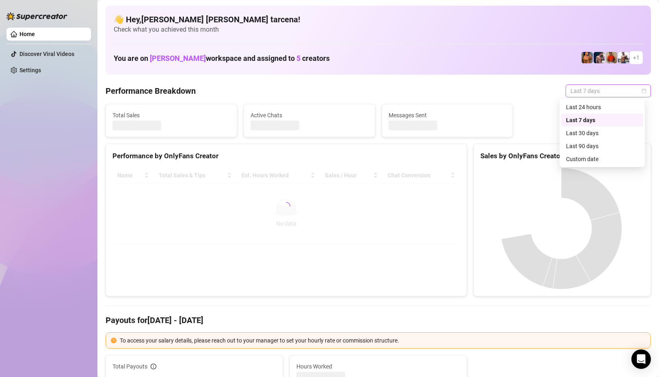
click at [575, 93] on span "Last 7 days" at bounding box center [607, 91] width 75 height 12
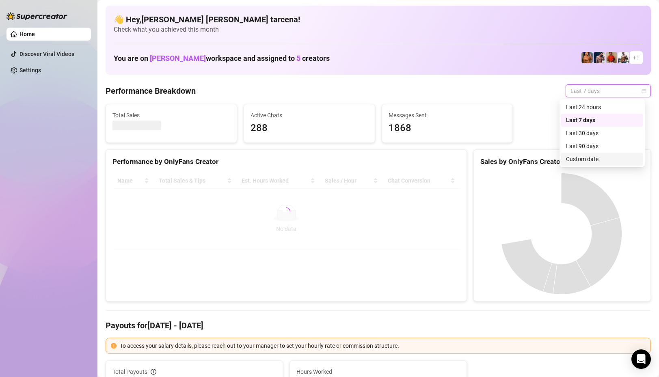
click at [580, 160] on div "Custom date" at bounding box center [602, 159] width 72 height 9
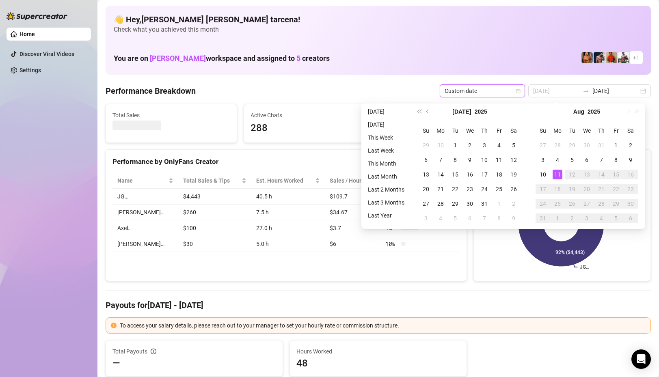
click at [558, 174] on div "11" at bounding box center [557, 175] width 10 height 10
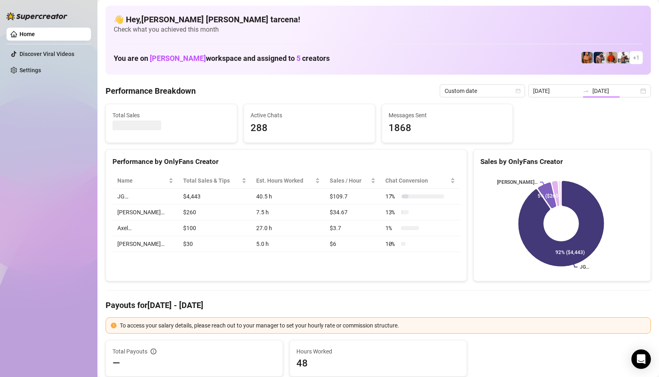
type input "2025-08-04"
click at [601, 90] on input "[DATE]" at bounding box center [615, 90] width 46 height 9
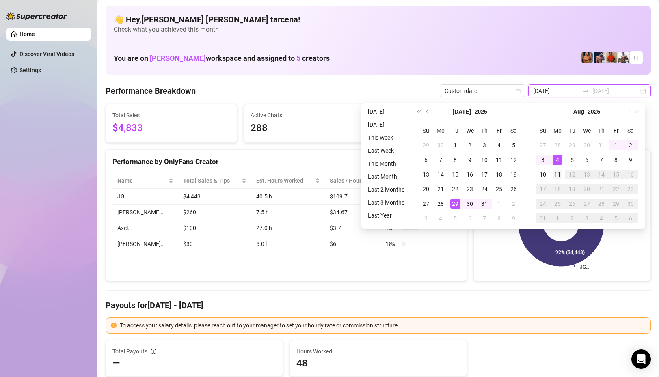
type input "[DATE]"
click at [558, 172] on div "11" at bounding box center [557, 175] width 10 height 10
type input "[DATE]"
